Goal: Task Accomplishment & Management: Use online tool/utility

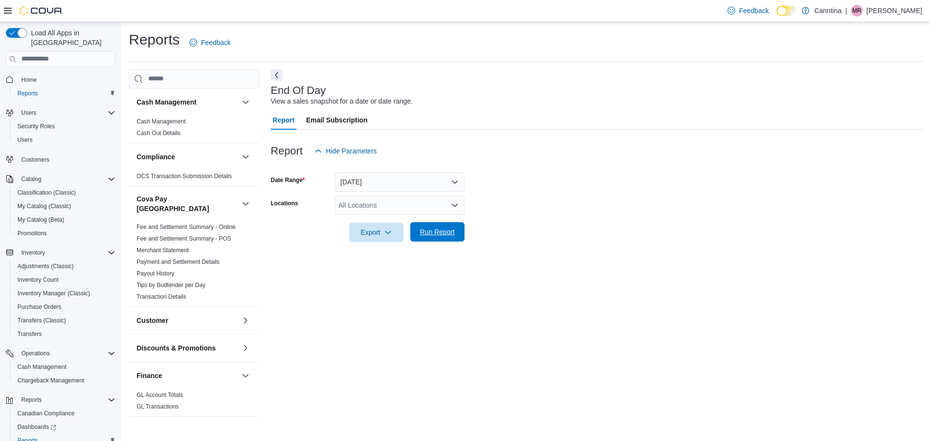
click at [433, 234] on span "Run Report" at bounding box center [437, 232] width 35 height 10
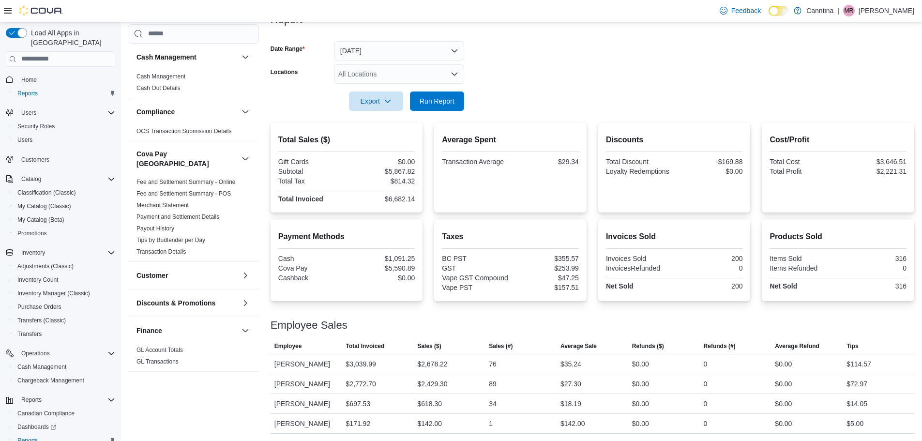
scroll to position [132, 0]
